Goal: Task Accomplishment & Management: Complete application form

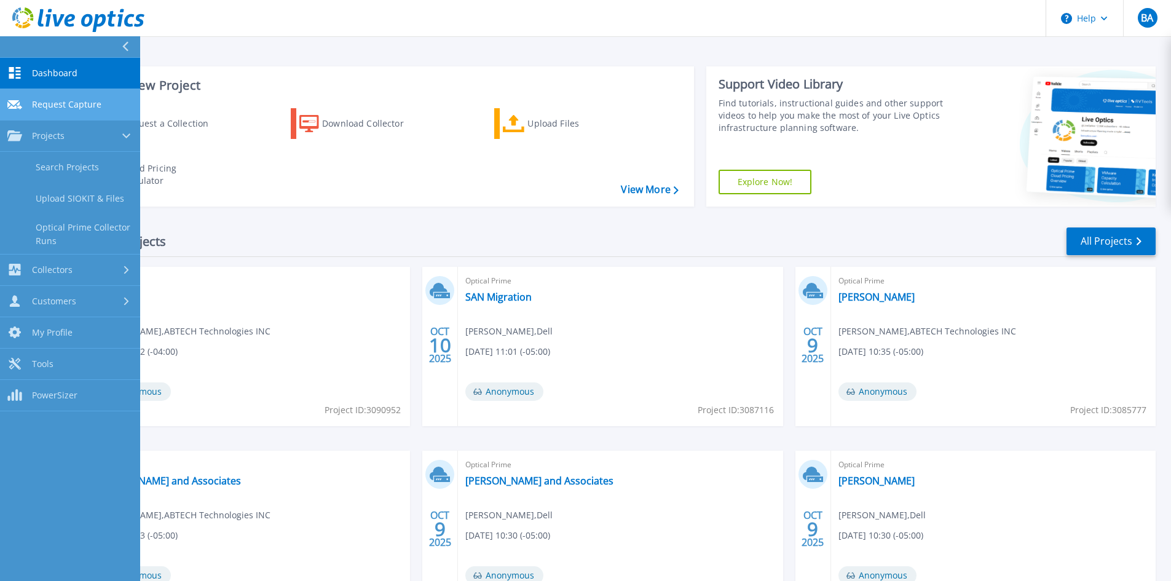
click at [58, 102] on span "Request Capture" at bounding box center [66, 104] width 69 height 11
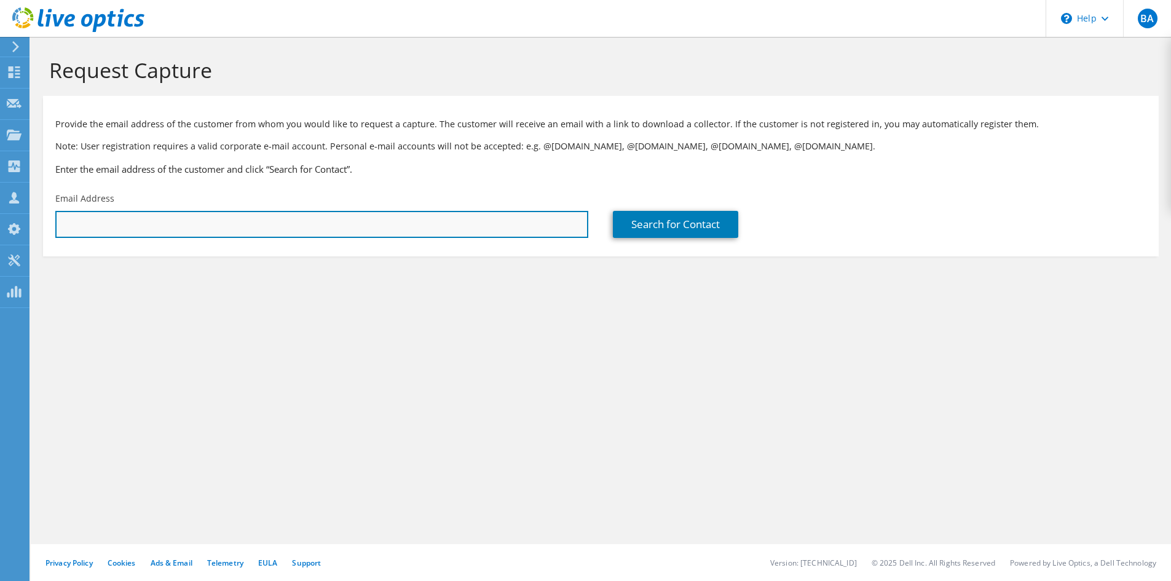
click at [104, 229] on input "text" at bounding box center [321, 224] width 533 height 27
click at [103, 225] on input "techs" at bounding box center [321, 224] width 533 height 27
type input "techs@markimicrowave.com"
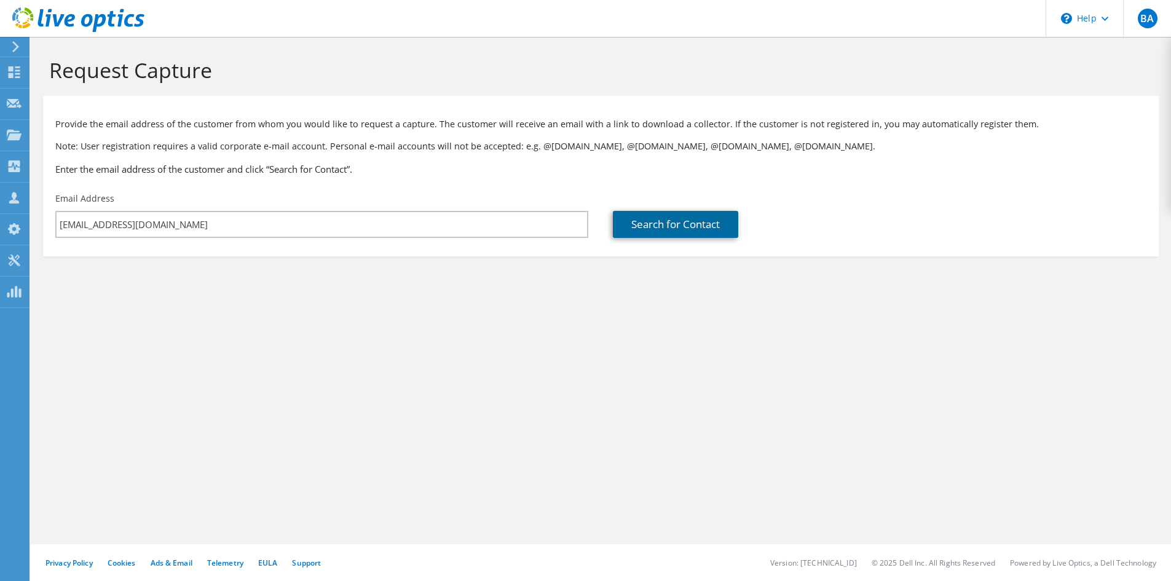
click at [697, 226] on link "Search for Contact" at bounding box center [675, 224] width 125 height 27
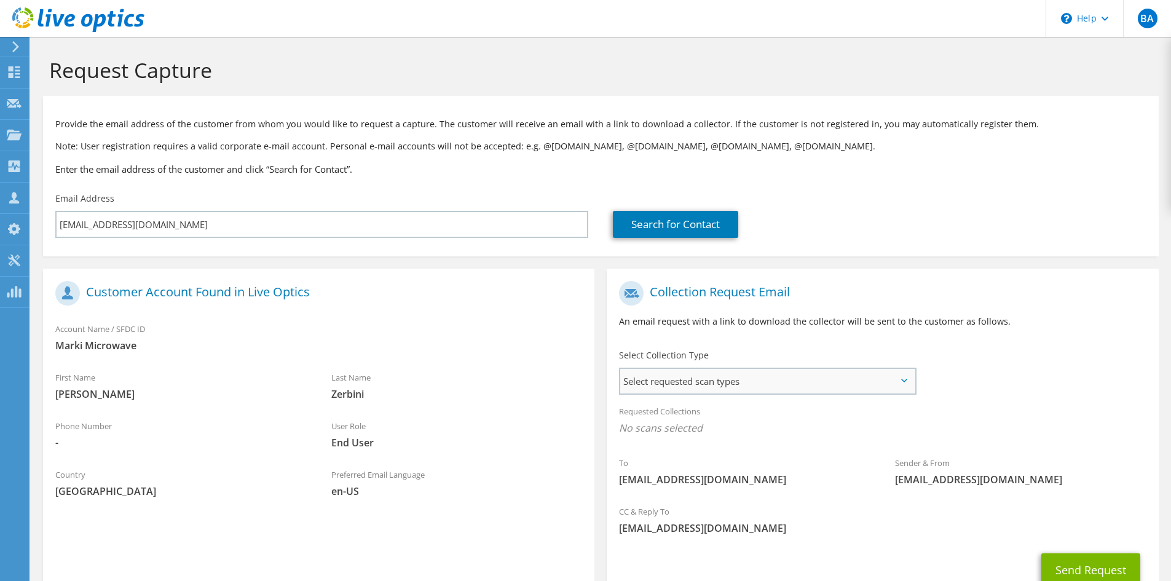
click at [690, 380] on span "Select requested scan types" at bounding box center [767, 381] width 294 height 25
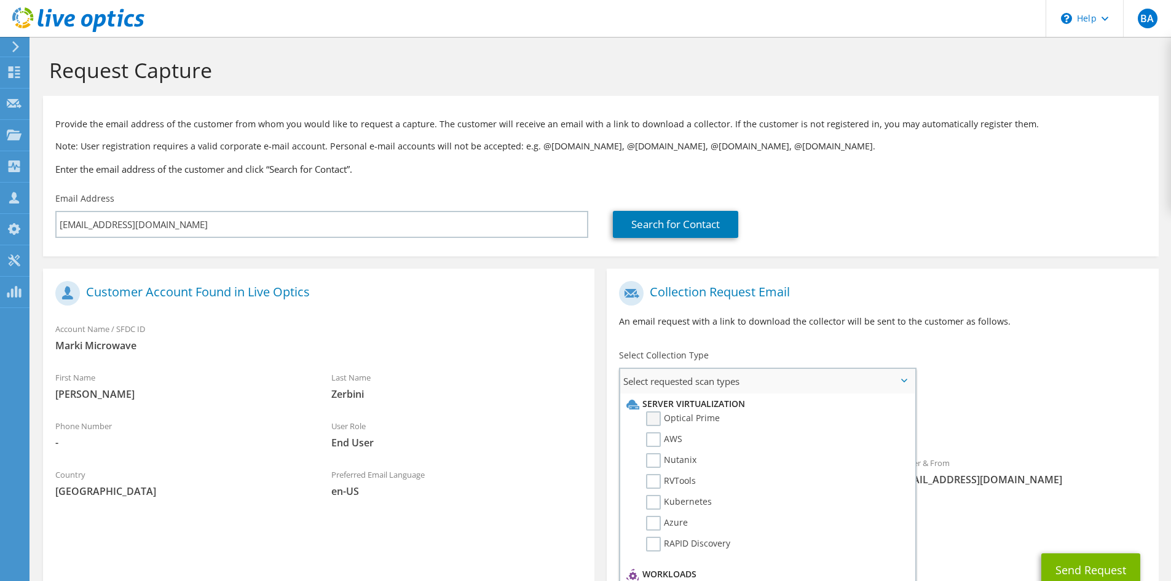
click at [653, 420] on label "Optical Prime" at bounding box center [683, 418] width 74 height 15
click at [0, 0] on input "Optical Prime" at bounding box center [0, 0] width 0 height 0
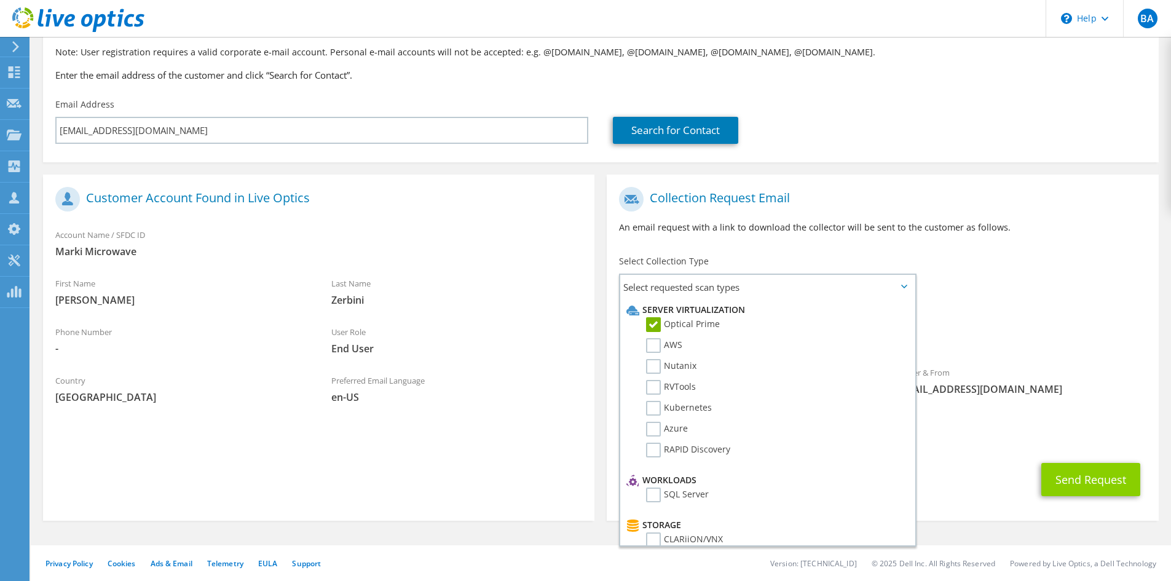
scroll to position [95, 0]
click at [1094, 479] on button "Send Request" at bounding box center [1090, 477] width 99 height 33
